Goal: Task Accomplishment & Management: Manage account settings

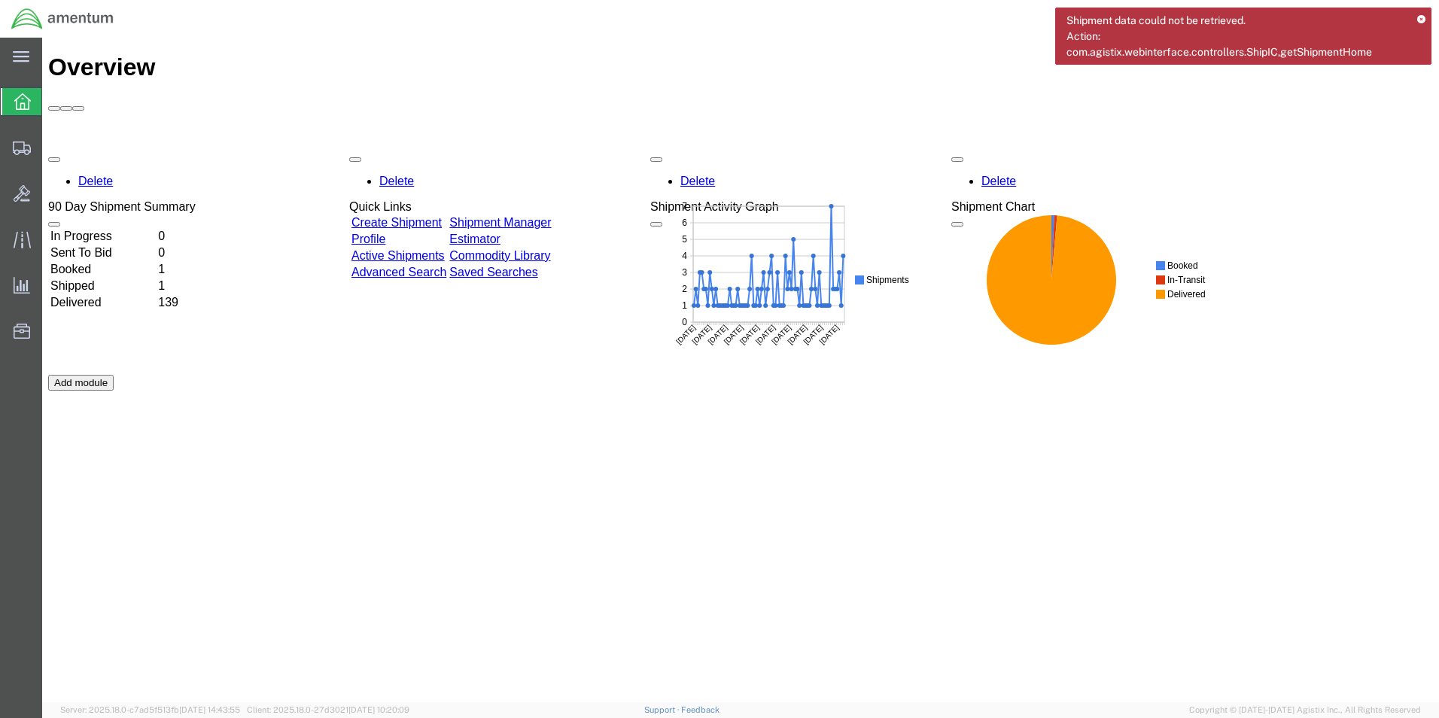
click at [541, 216] on link "Shipment Manager" at bounding box center [500, 222] width 102 height 13
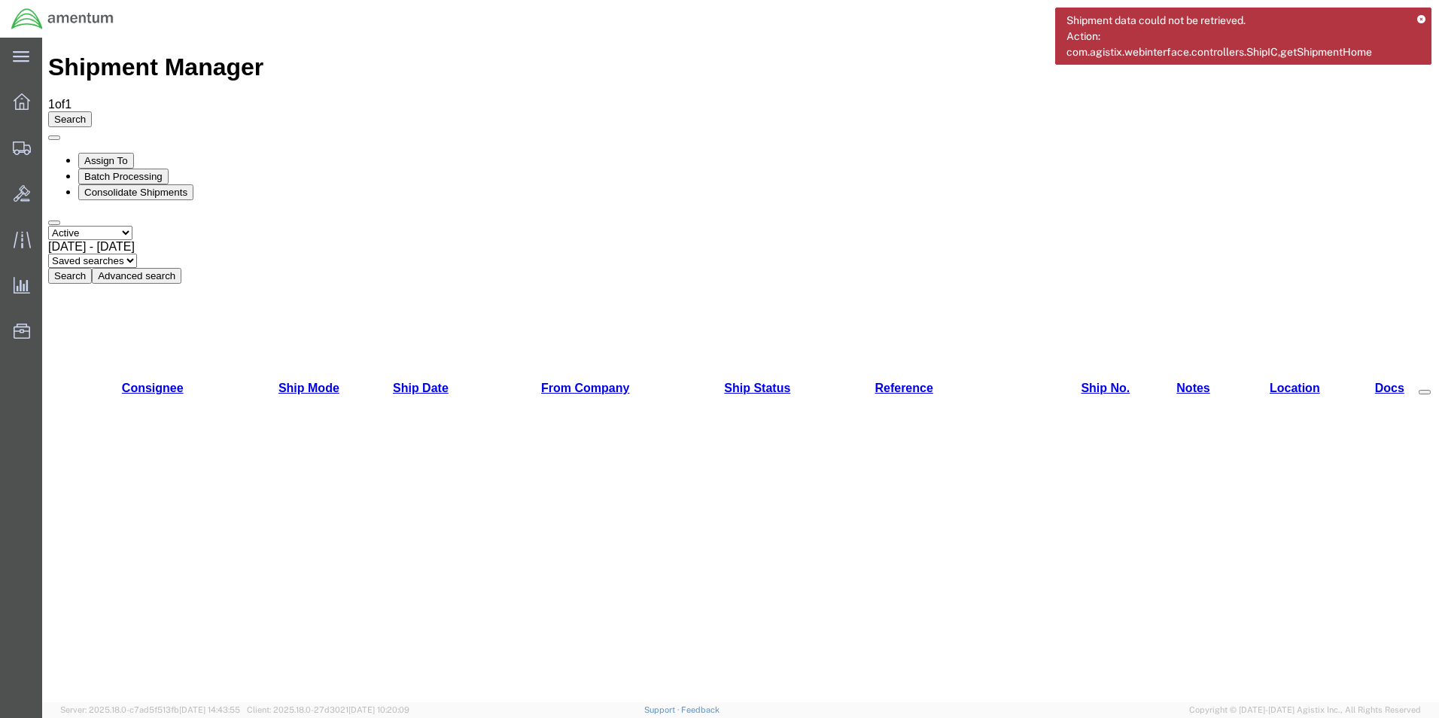
click at [1419, 20] on icon at bounding box center [1421, 20] width 8 height 8
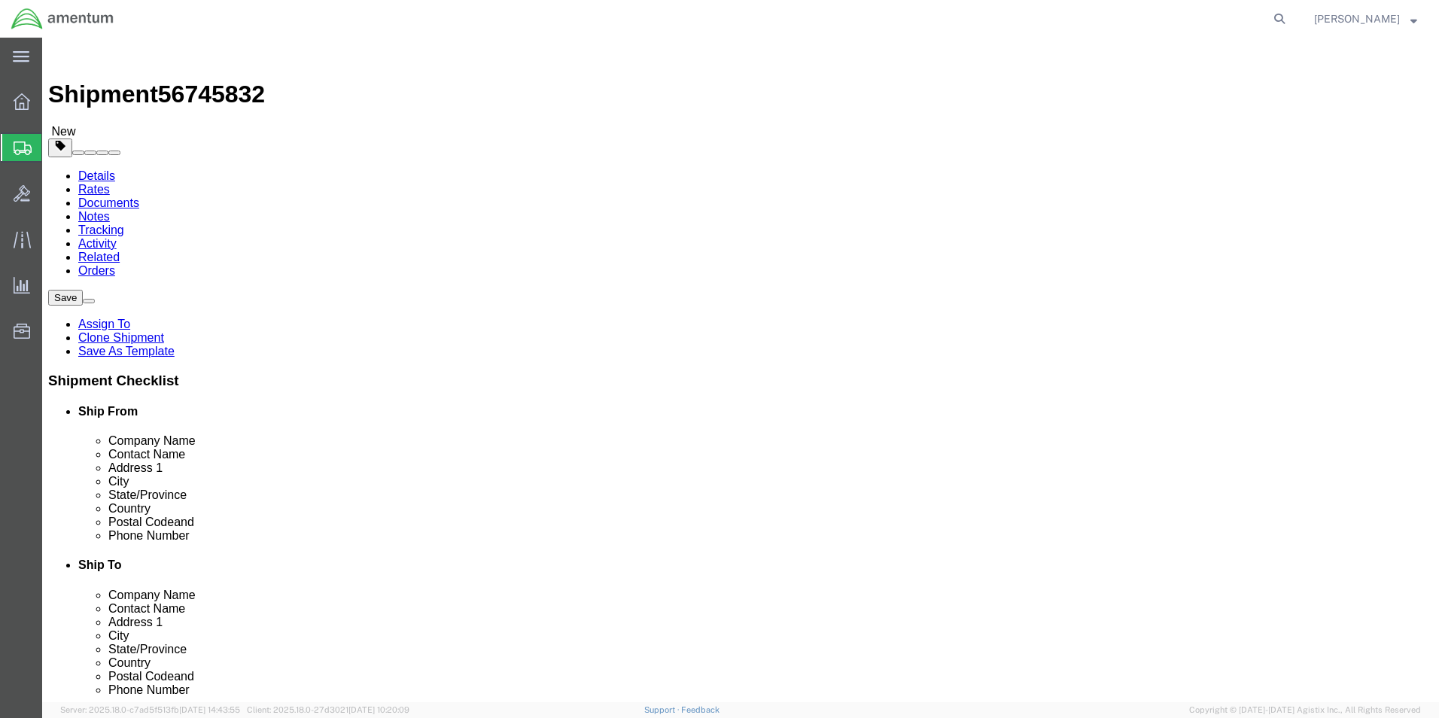
select select "42717"
select select
click input "text"
type input "3048429775"
click div "Ship To Location Location My Profile Location [PHONE_NUMBER] [PHONE_NUMBER] [PH…"
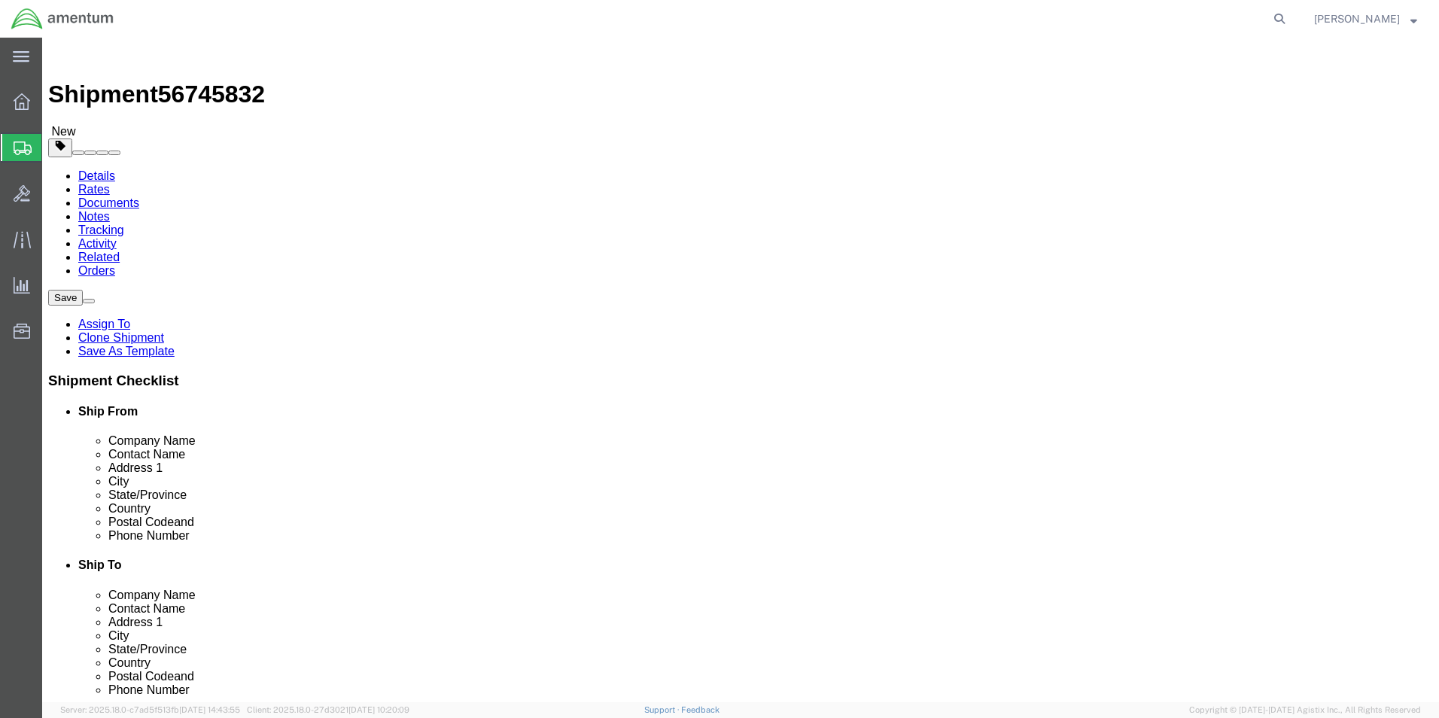
click button "Rate Shipment"
click input "AERO ASSETS LLC"
click input "Ship To Location / Contact Name : This field is required."
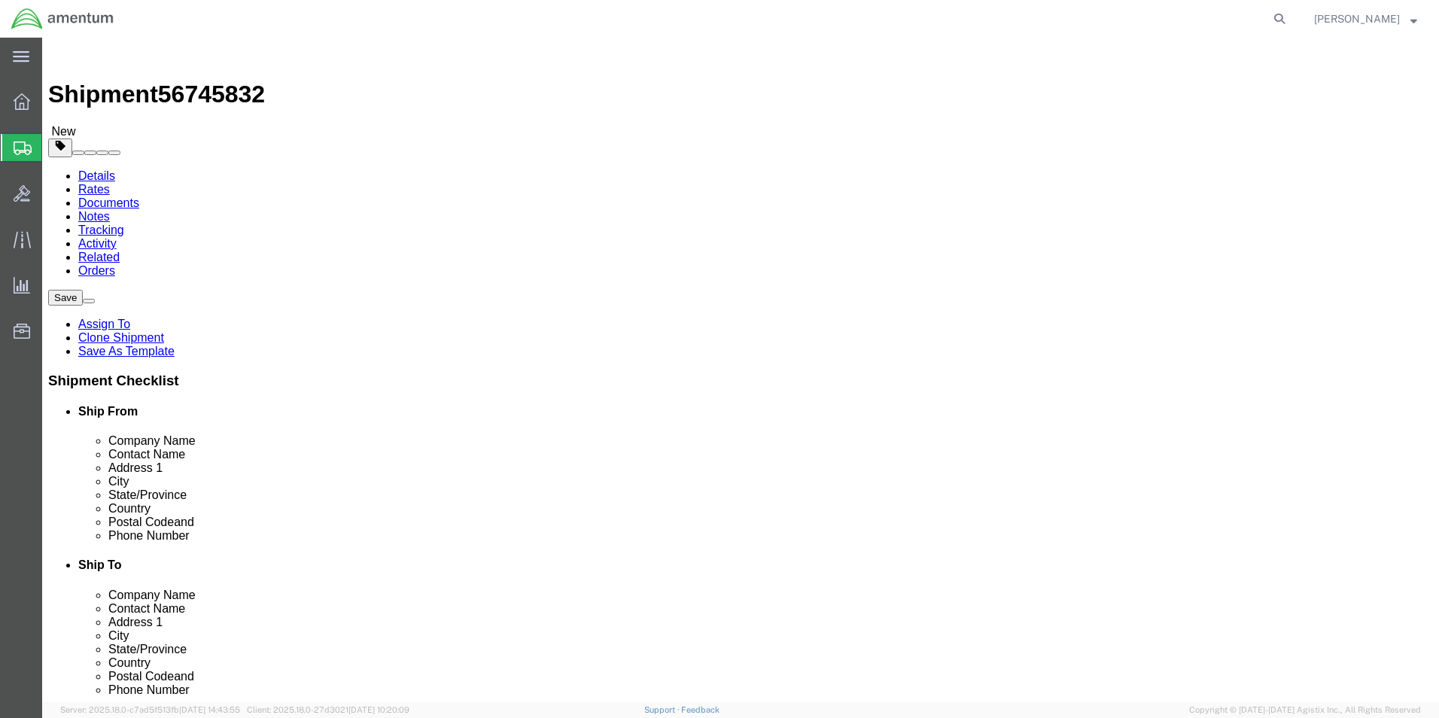
paste input "AERO ASSETS LLC"
type input "AERO ASSETS LLC"
click button "Rate Shipment"
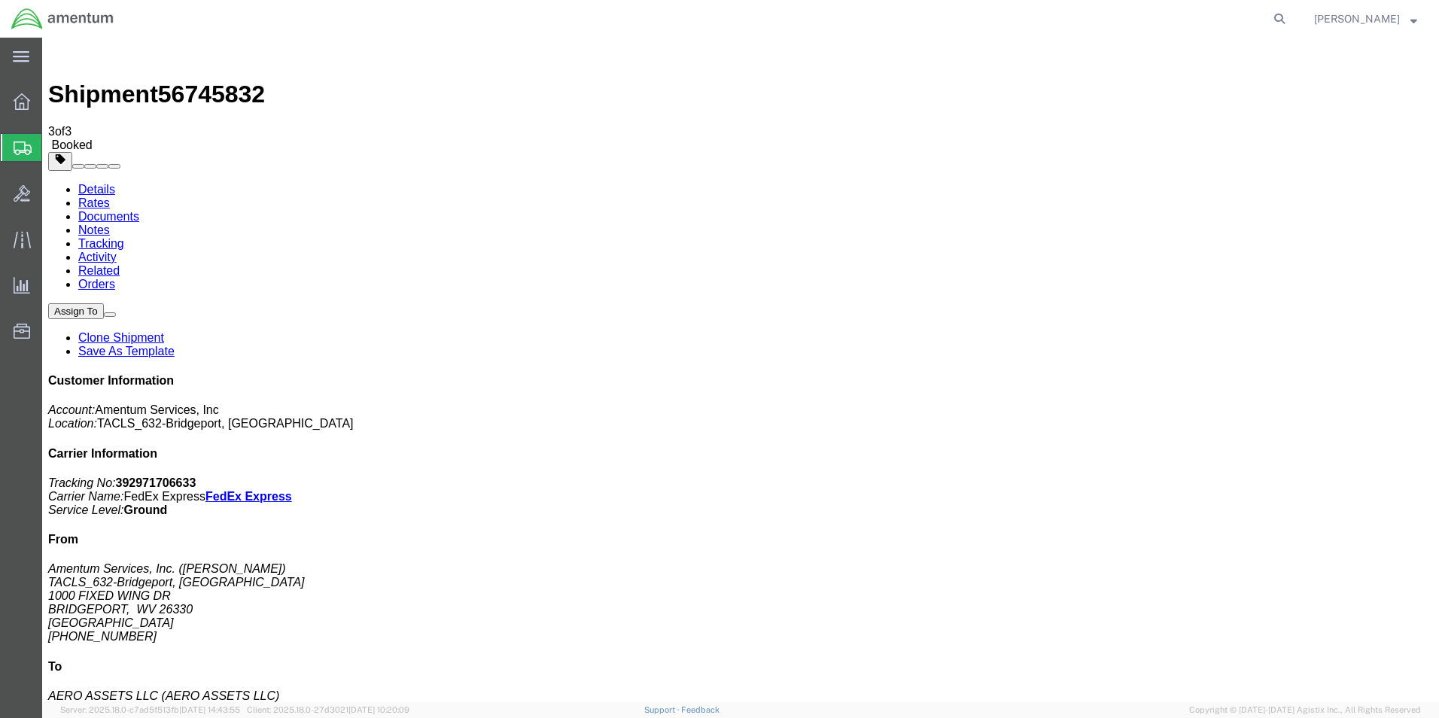
click at [102, 183] on link "Details" at bounding box center [96, 189] width 37 height 13
click link "Schedule pickup request"
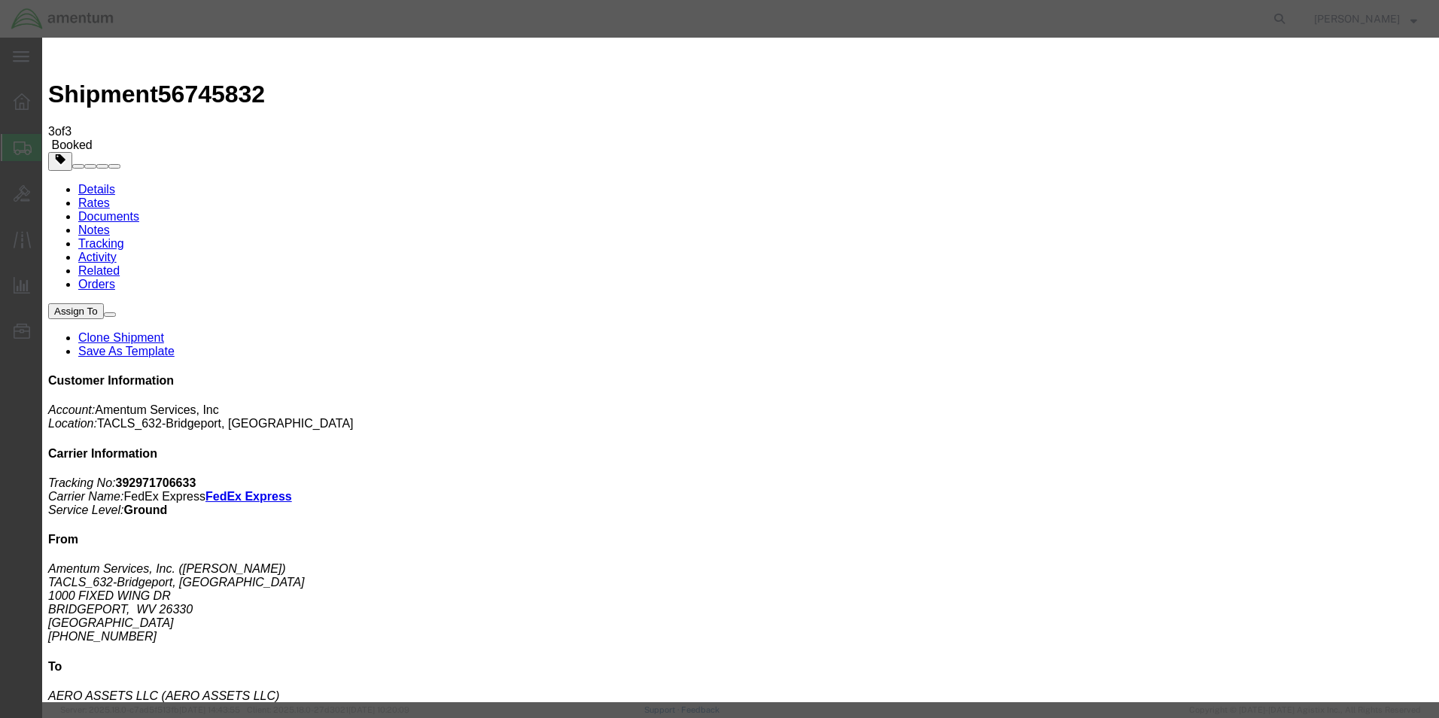
click button "Close"
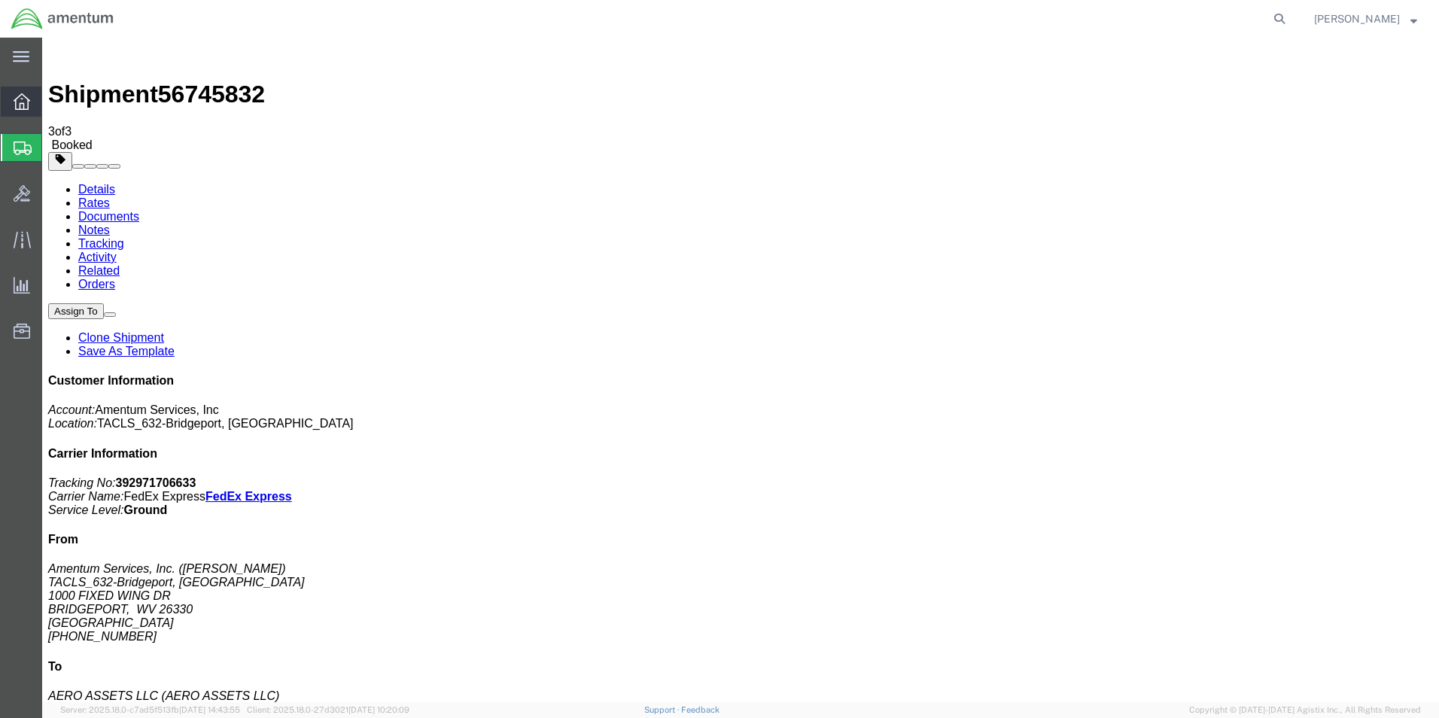
click at [29, 111] on div at bounding box center [22, 102] width 42 height 30
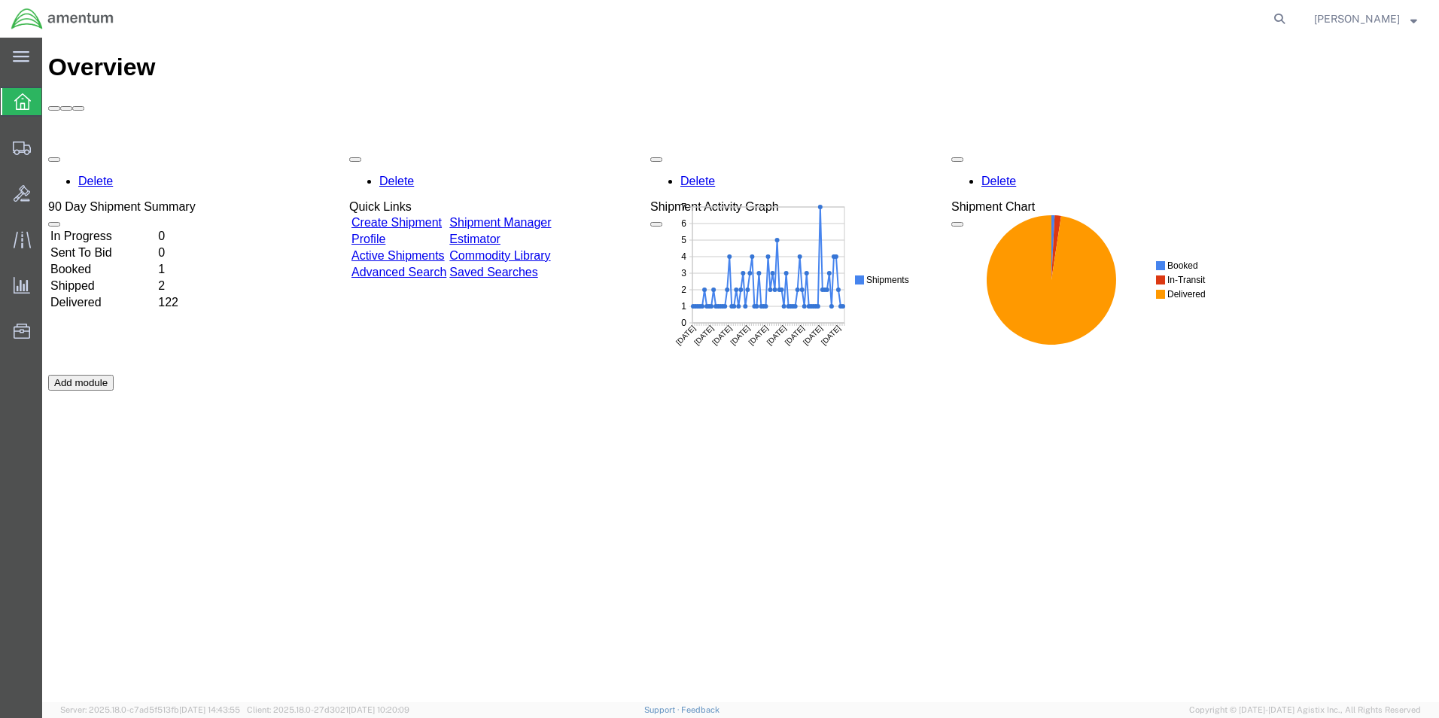
click at [551, 216] on link "Shipment Manager" at bounding box center [500, 222] width 102 height 13
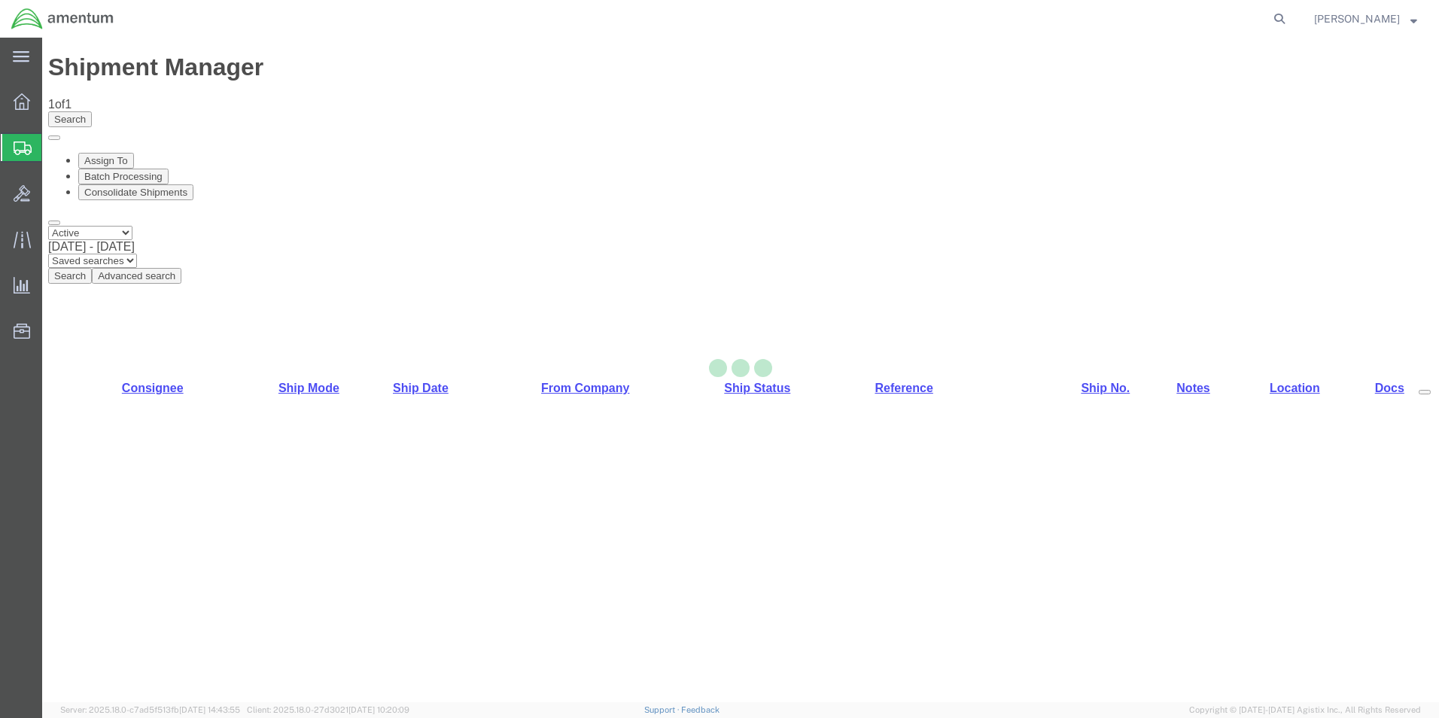
select select "42717"
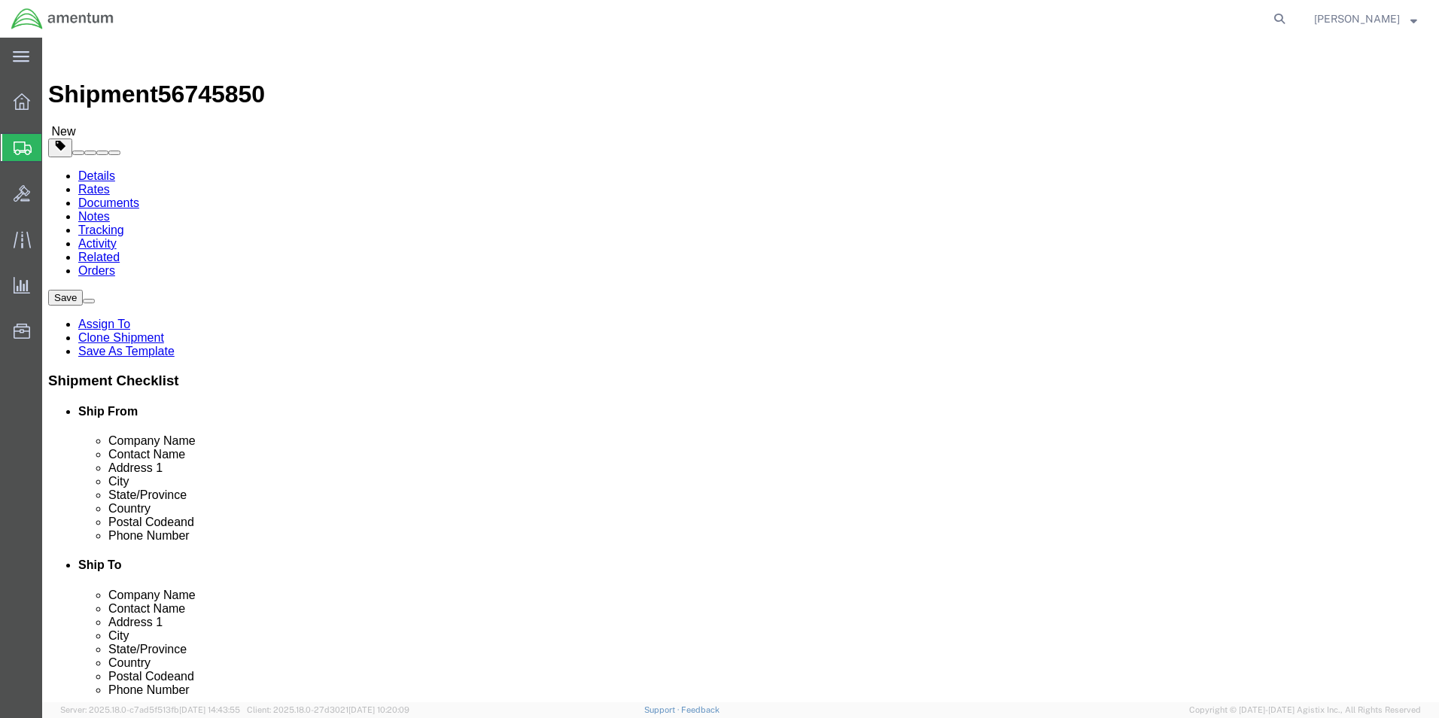
click input "AVIATION PLUS INC"
click input "text"
paste input "AVIATION PLUS INC"
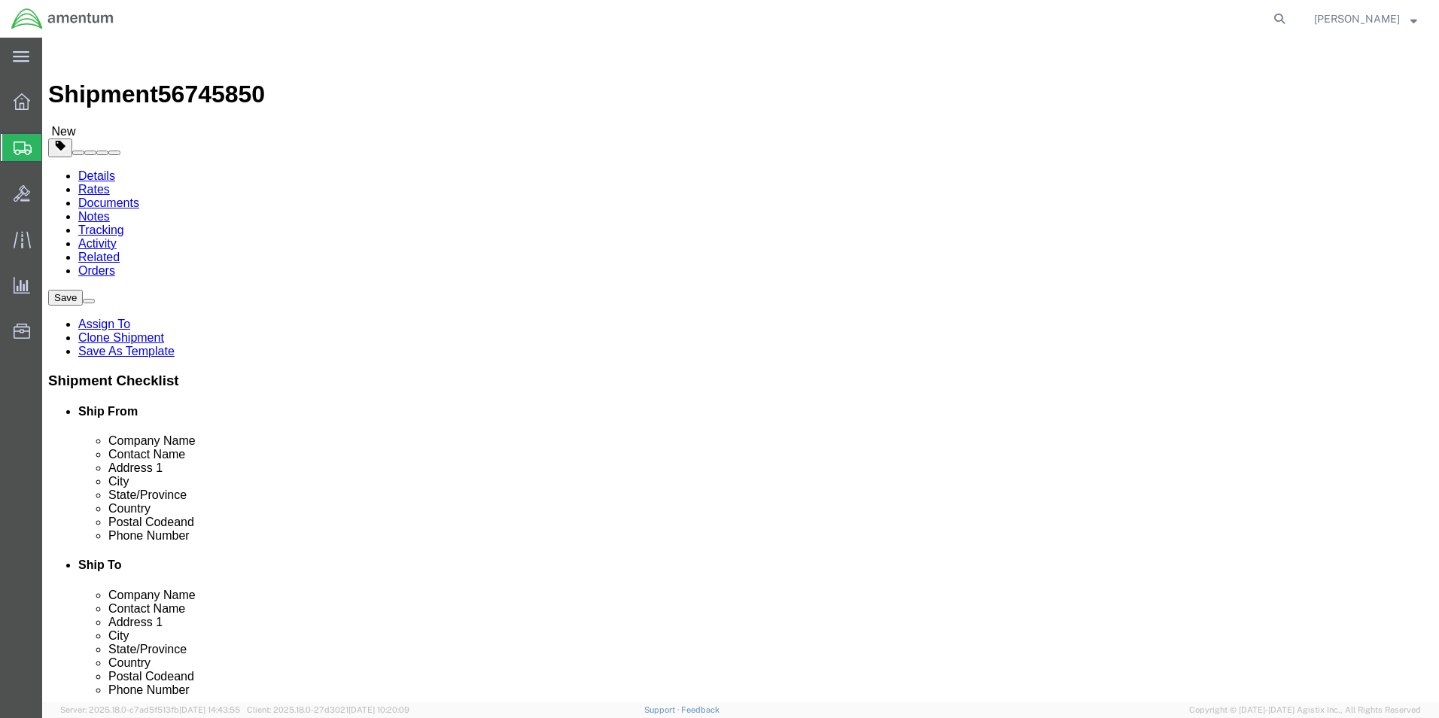
type input "AVIATION PLUS INC"
click input "text"
type input "3048429775"
click button "Rate Shipment"
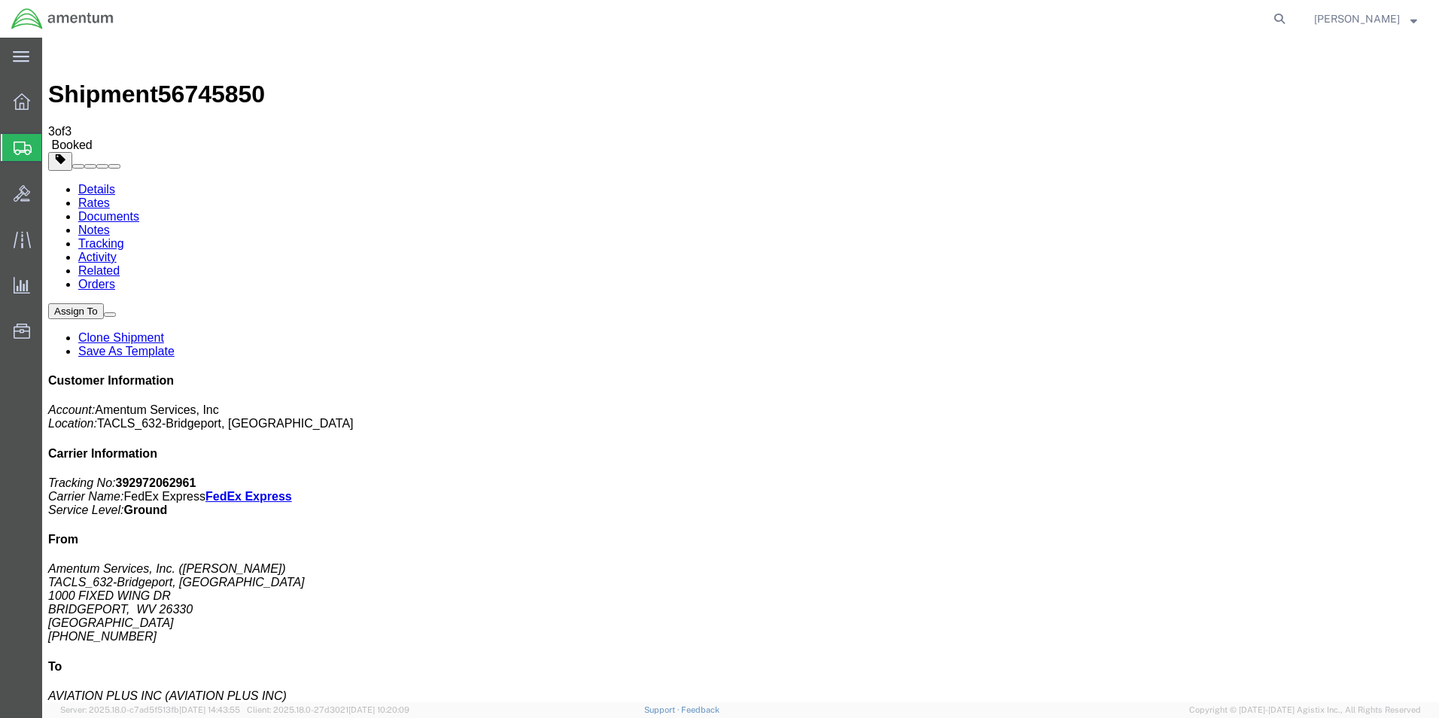
drag, startPoint x: 184, startPoint y: 266, endPoint x: 635, endPoint y: 324, distance: 454.5
click at [90, 183] on link "Details" at bounding box center [96, 189] width 37 height 13
click link "Schedule pickup request"
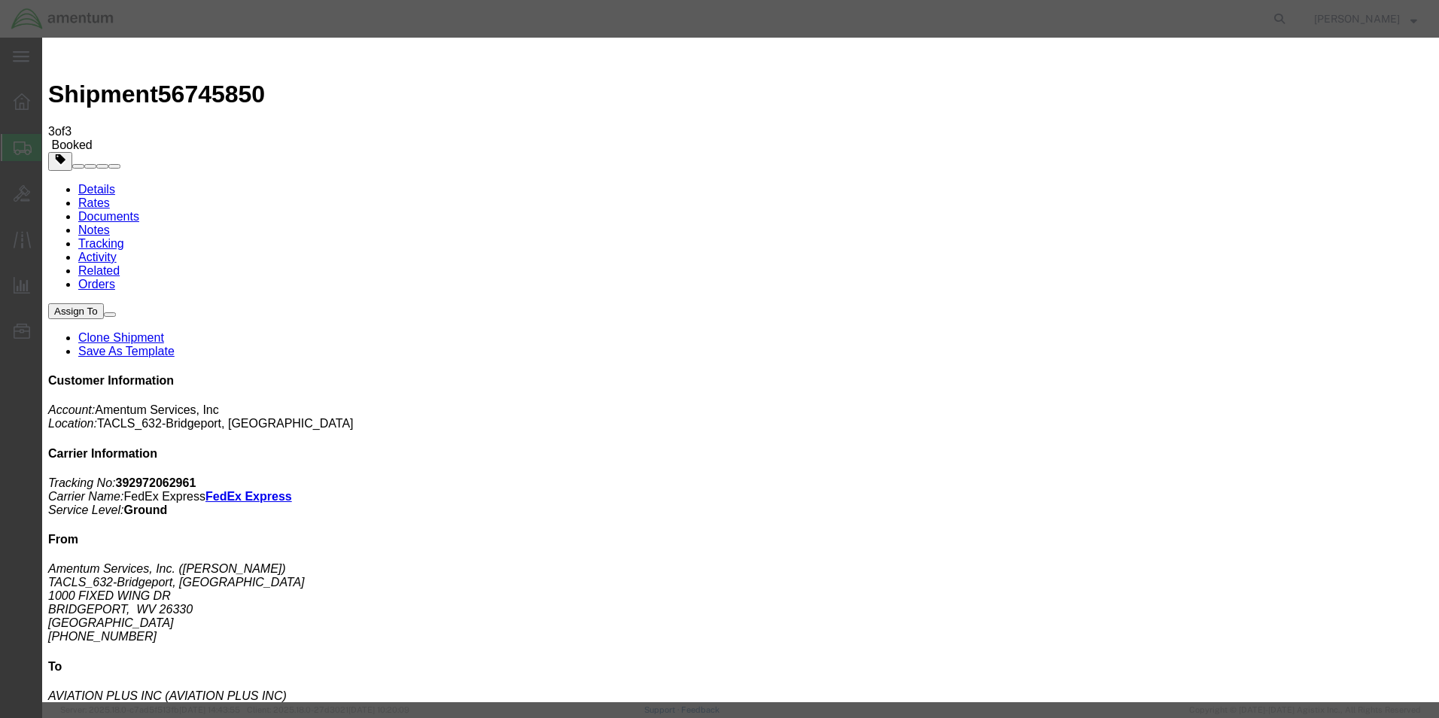
click icon "button"
